Goal: Navigation & Orientation: Find specific page/section

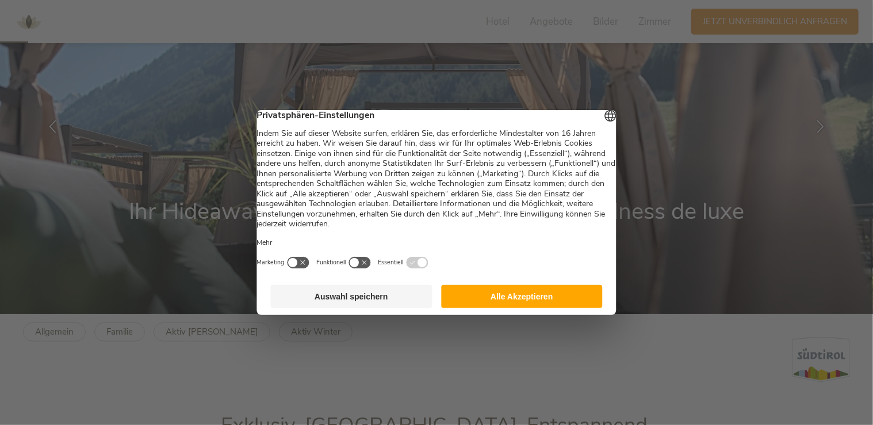
click at [539, 299] on button "Alle Akzeptieren" at bounding box center [522, 296] width 162 height 23
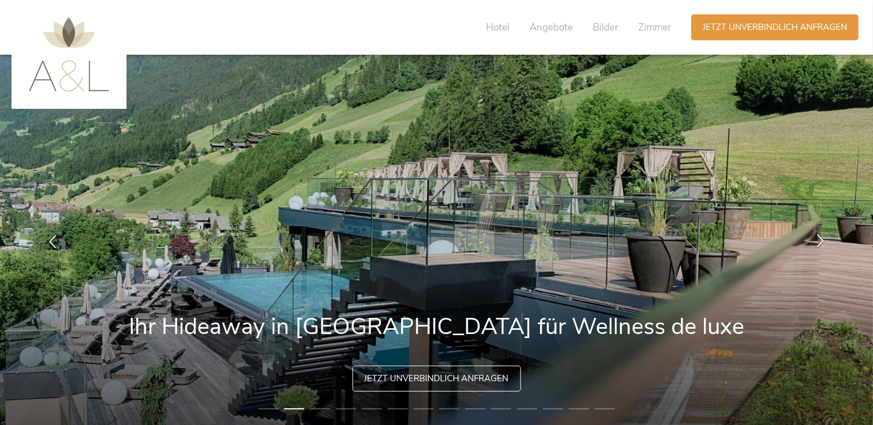
click at [826, 240] on icon at bounding box center [820, 240] width 13 height 13
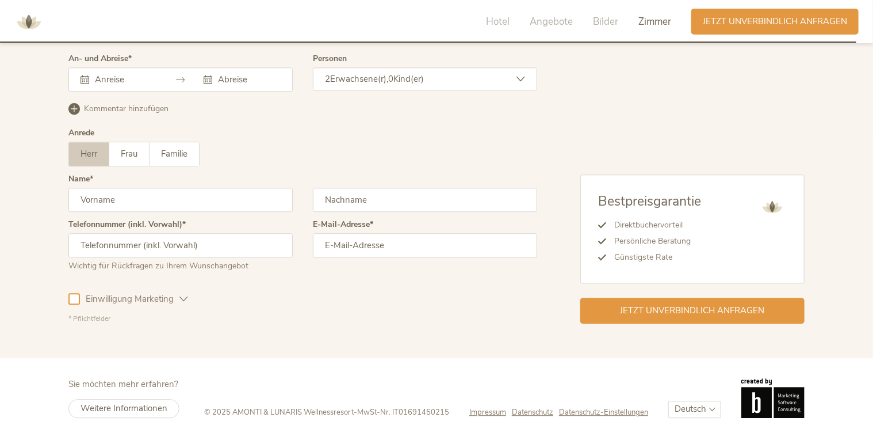
scroll to position [3532, 0]
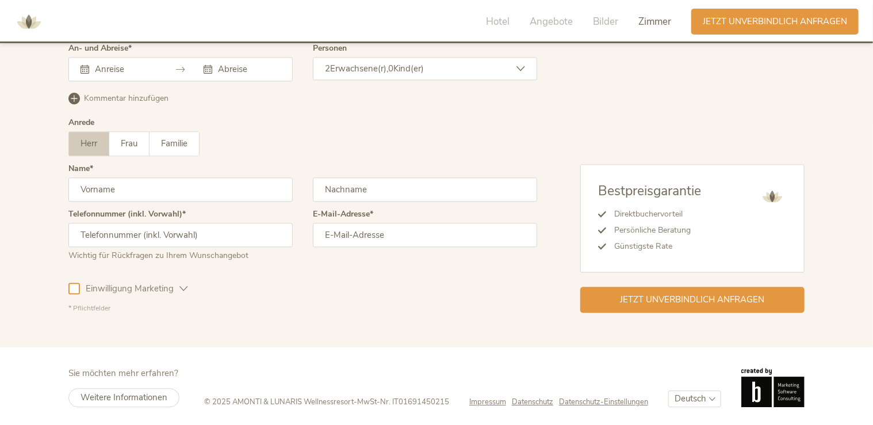
click at [490, 400] on span "Impressum" at bounding box center [487, 401] width 37 height 10
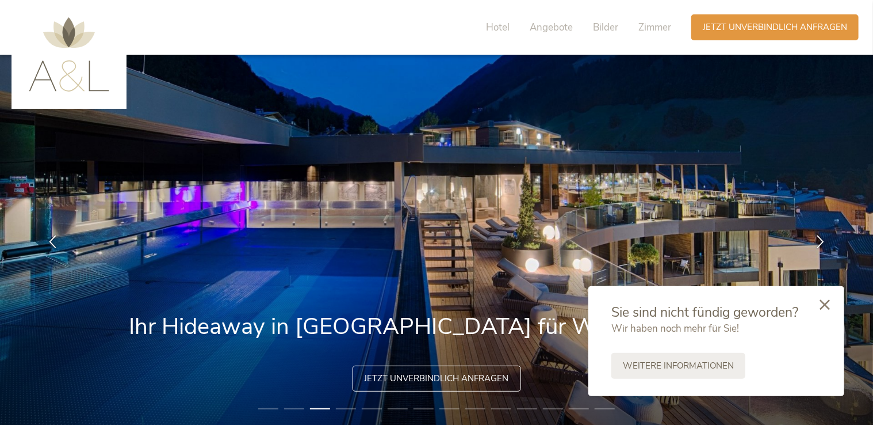
click at [831, 303] on div at bounding box center [824, 305] width 39 height 41
